Goal: Information Seeking & Learning: Learn about a topic

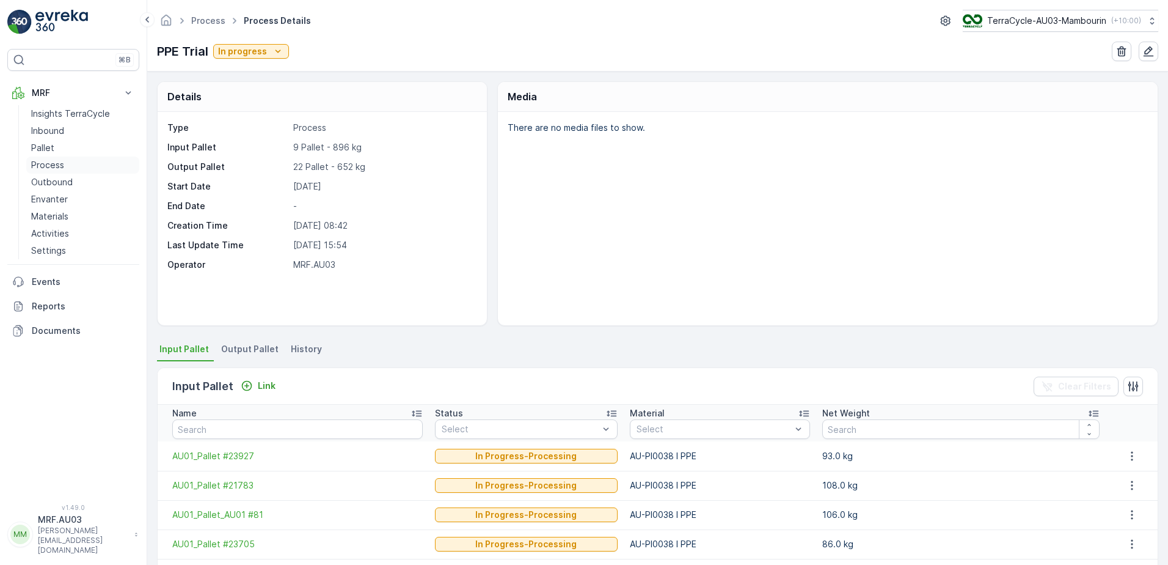
click at [49, 163] on p "Process" at bounding box center [47, 165] width 33 height 12
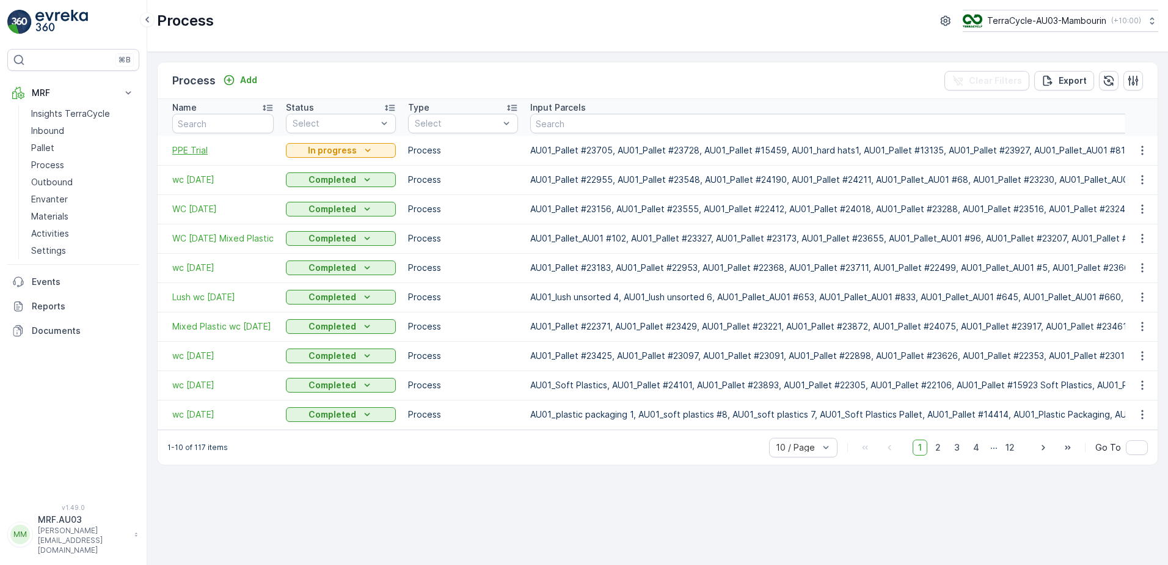
click at [200, 153] on span "PPE Trial" at bounding box center [222, 150] width 101 height 12
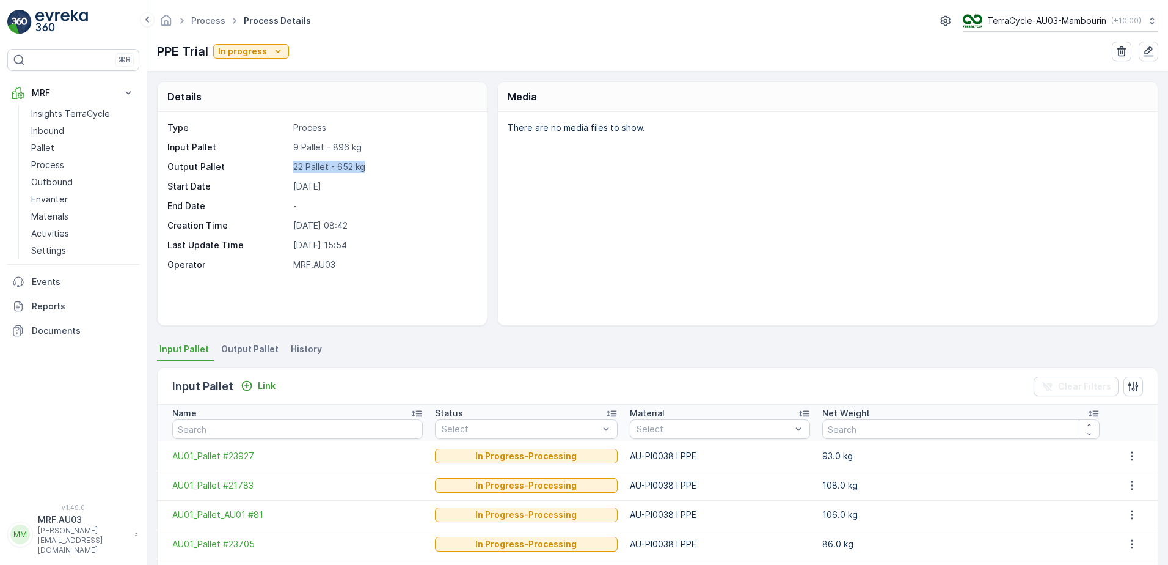
drag, startPoint x: 364, startPoint y: 169, endPoint x: 286, endPoint y: 164, distance: 78.3
click at [286, 164] on div "Output Pallet 22 Pallet - 652 kg" at bounding box center [320, 167] width 307 height 12
drag, startPoint x: 286, startPoint y: 164, endPoint x: 335, endPoint y: 163, distance: 49.5
click at [335, 163] on p "22 Pallet - 652 kg" at bounding box center [383, 167] width 181 height 12
drag, startPoint x: 364, startPoint y: 166, endPoint x: 265, endPoint y: 169, distance: 99.6
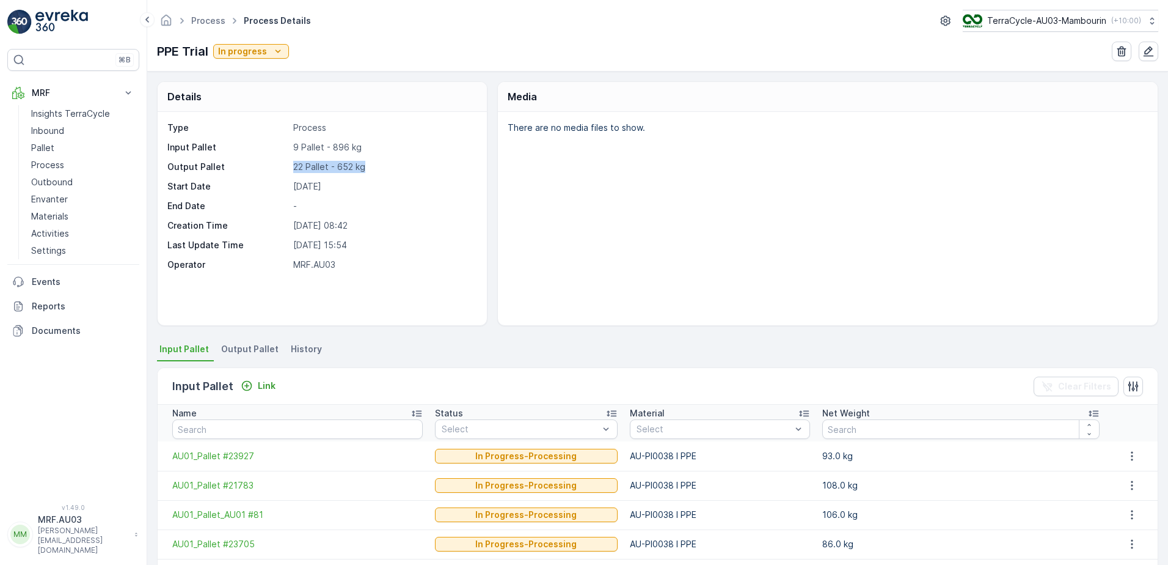
click at [265, 169] on div "Output Pallet 22 Pallet - 652 kg" at bounding box center [320, 167] width 307 height 12
drag, startPoint x: 265, startPoint y: 169, endPoint x: 346, endPoint y: 206, distance: 90.0
click at [346, 206] on p "-" at bounding box center [383, 206] width 181 height 12
drag, startPoint x: 365, startPoint y: 169, endPoint x: 290, endPoint y: 150, distance: 76.9
click at [290, 150] on div "Type Process Input Pallet 9 Pallet - 896 kg Output Pallet 22 Pallet - 652 kg St…" at bounding box center [320, 196] width 307 height 149
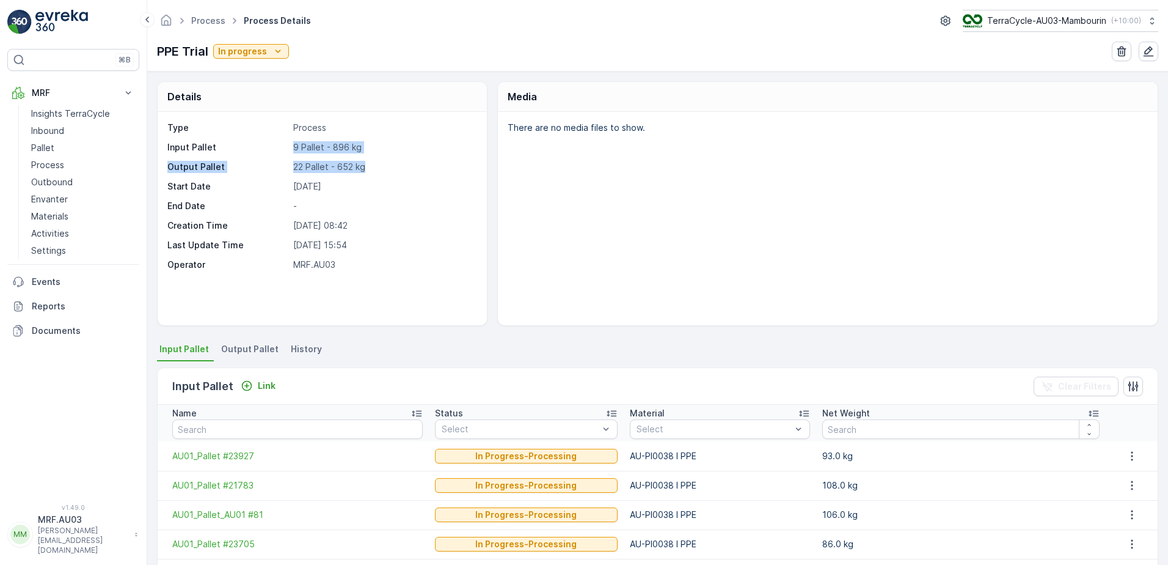
drag, startPoint x: 290, startPoint y: 150, endPoint x: 284, endPoint y: 163, distance: 15.0
click at [284, 163] on p "Output Pallet" at bounding box center [227, 167] width 121 height 12
click at [55, 163] on p "Process" at bounding box center [47, 165] width 33 height 12
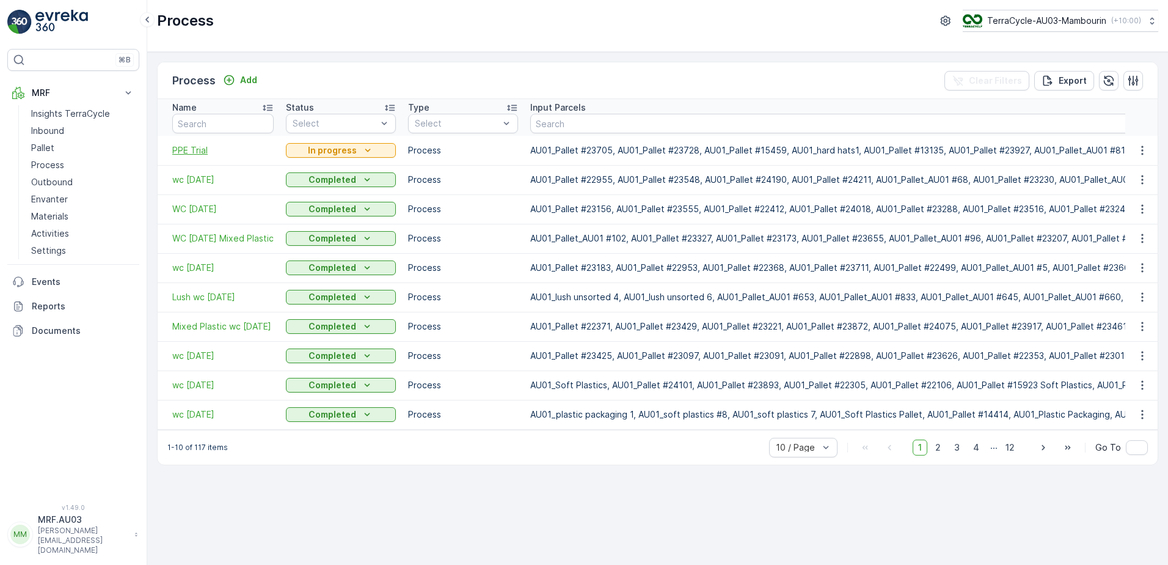
click at [206, 151] on span "PPE Trial" at bounding box center [222, 150] width 101 height 12
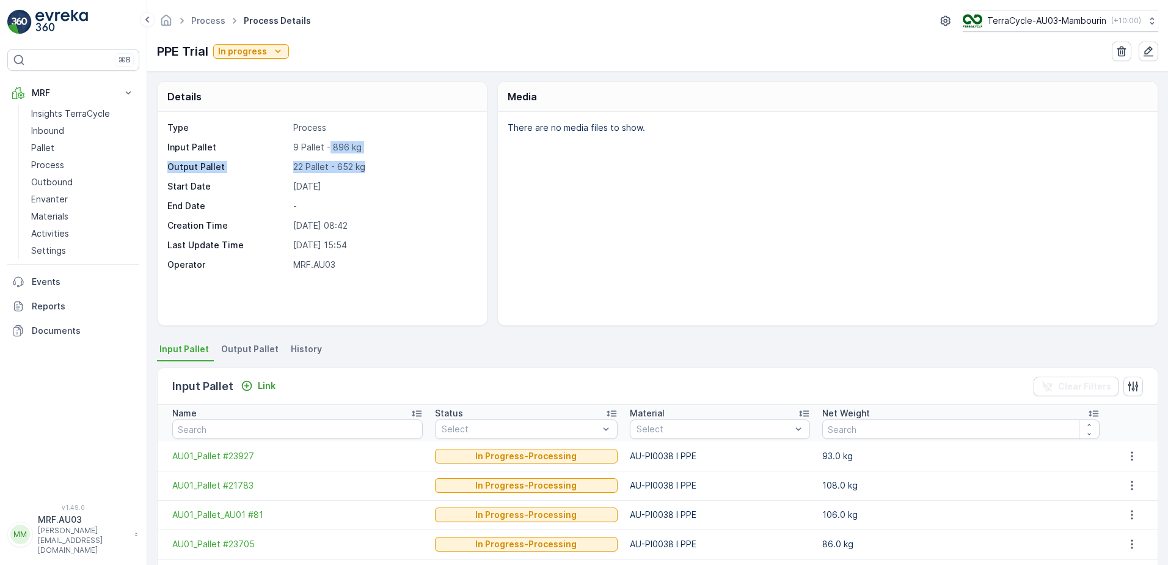
drag, startPoint x: 330, startPoint y: 146, endPoint x: 373, endPoint y: 167, distance: 48.4
click at [373, 167] on div "Type Process Input Pallet 9 Pallet - 896 kg Output Pallet 22 Pallet - 652 kg St…" at bounding box center [320, 196] width 307 height 149
drag, startPoint x: 373, startPoint y: 167, endPoint x: 315, endPoint y: 156, distance: 59.1
click at [315, 156] on div "Type Process Input Pallet 9 Pallet - 896 kg Output Pallet 22 Pallet - 652 kg St…" at bounding box center [320, 196] width 307 height 149
click at [54, 166] on p "Process" at bounding box center [47, 165] width 33 height 12
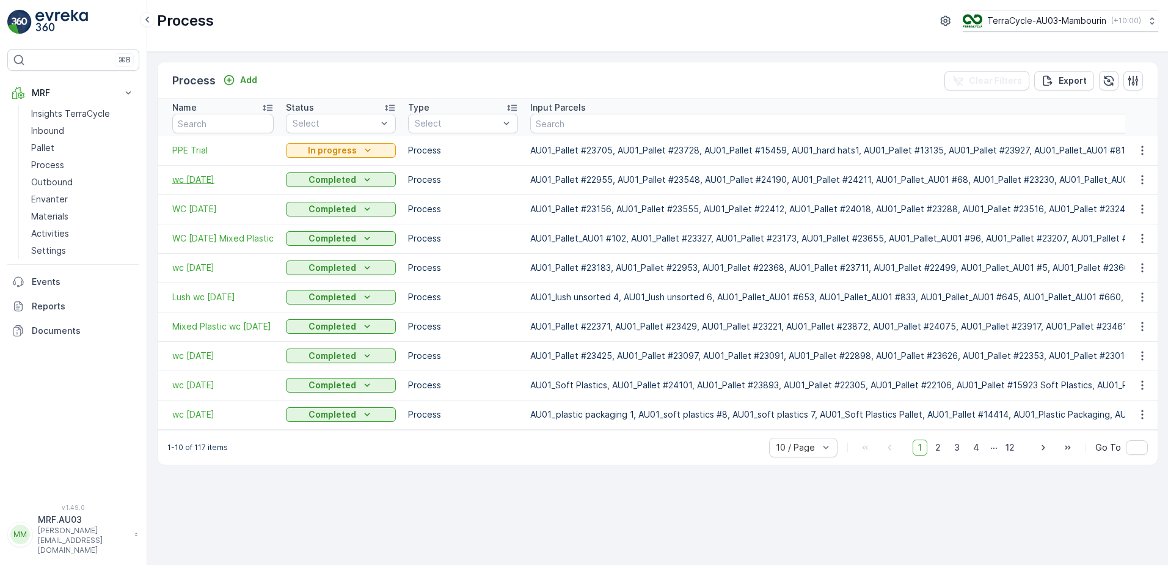
click at [208, 180] on span "wc [DATE]" at bounding box center [222, 180] width 101 height 12
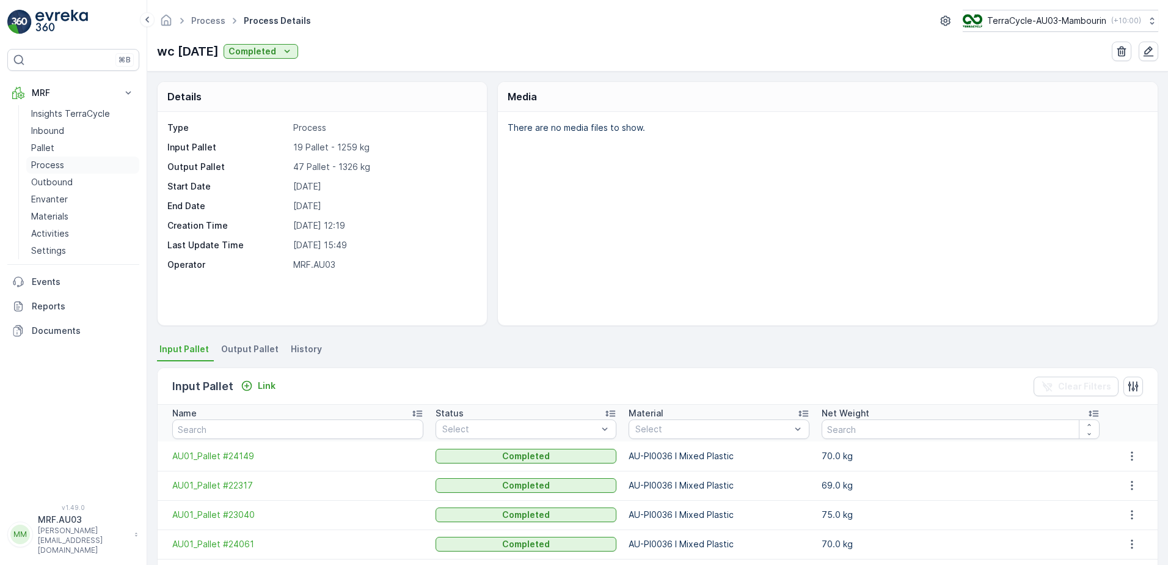
click at [46, 166] on p "Process" at bounding box center [47, 165] width 33 height 12
